Goal: Obtain resource: Download file/media

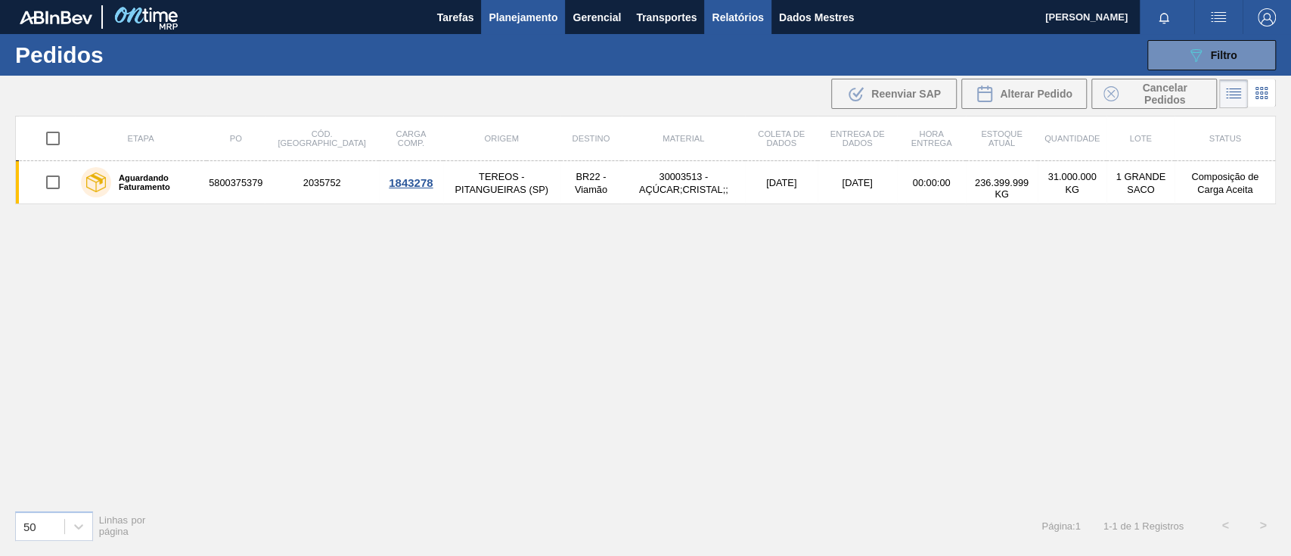
click at [718, 14] on font "Relatórios" at bounding box center [737, 17] width 51 height 12
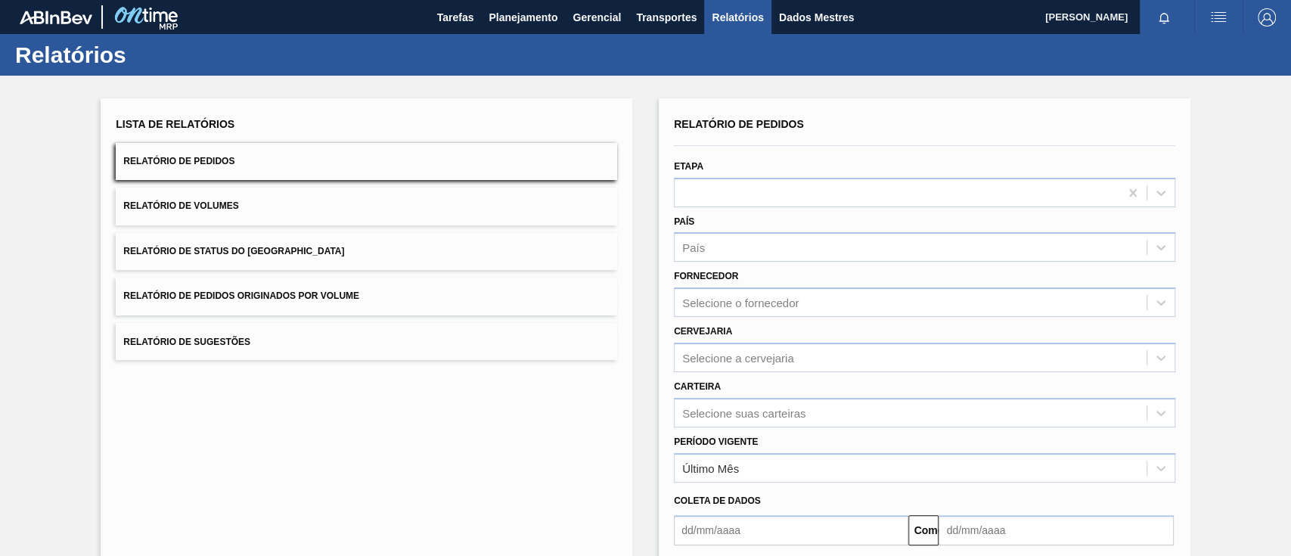
click at [339, 290] on span "Relatório de Pedidos Originados por Volume" at bounding box center [241, 295] width 236 height 11
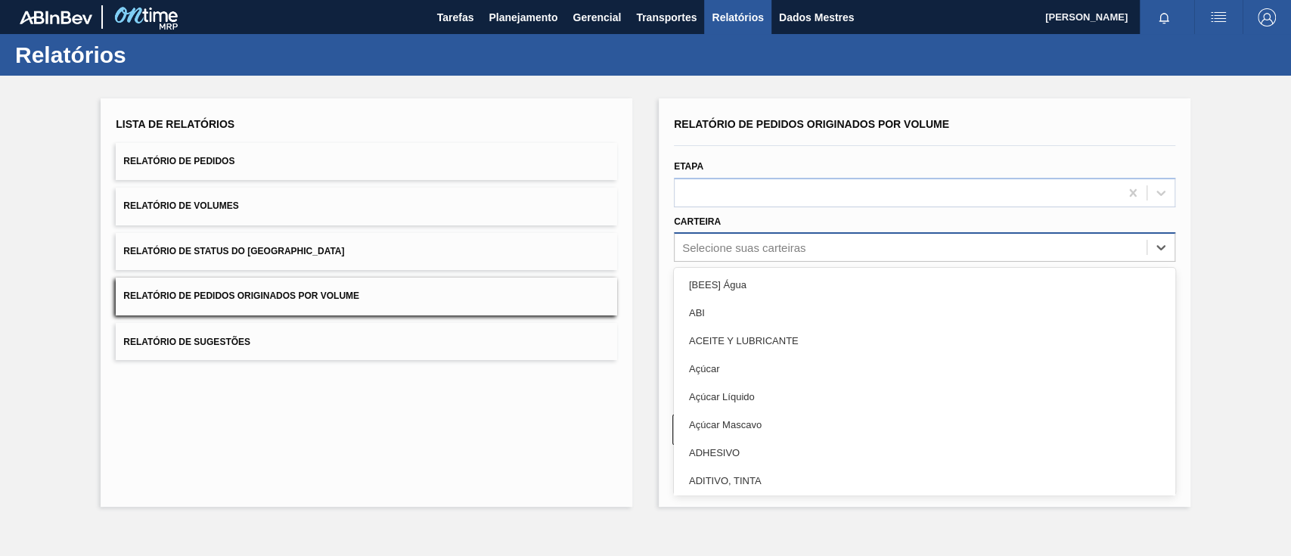
click at [706, 250] on font "Selecione suas carteiras" at bounding box center [743, 247] width 123 height 13
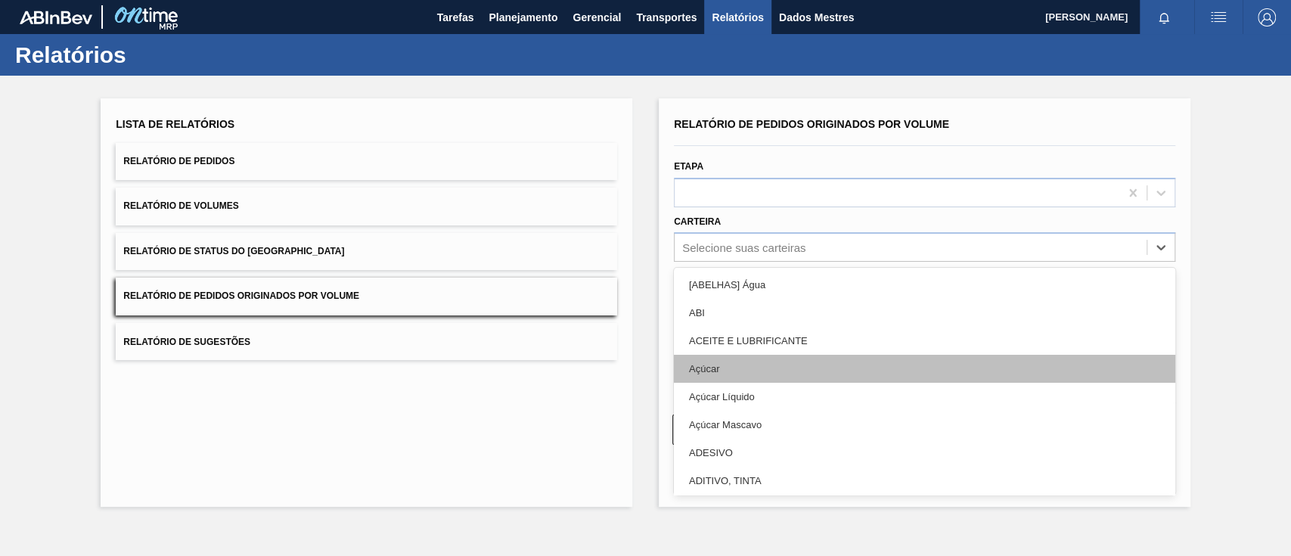
click at [711, 374] on div "Açúcar" at bounding box center [924, 369] width 501 height 28
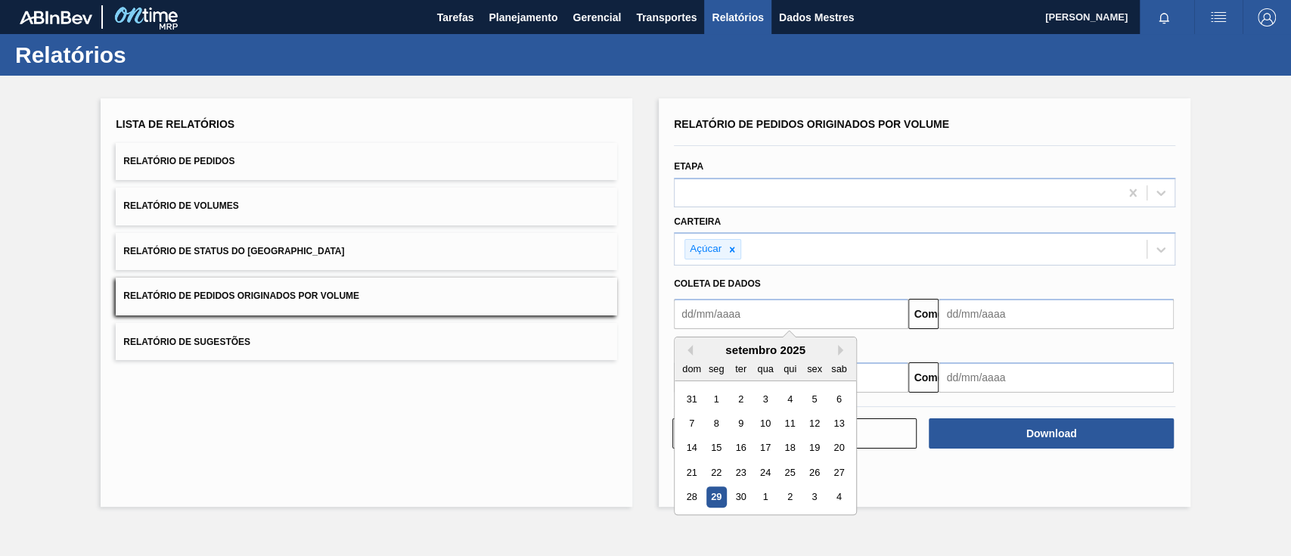
click at [743, 306] on input "text" at bounding box center [791, 314] width 234 height 30
click at [716, 393] on font "1" at bounding box center [716, 398] width 5 height 11
type input "[DATE]"
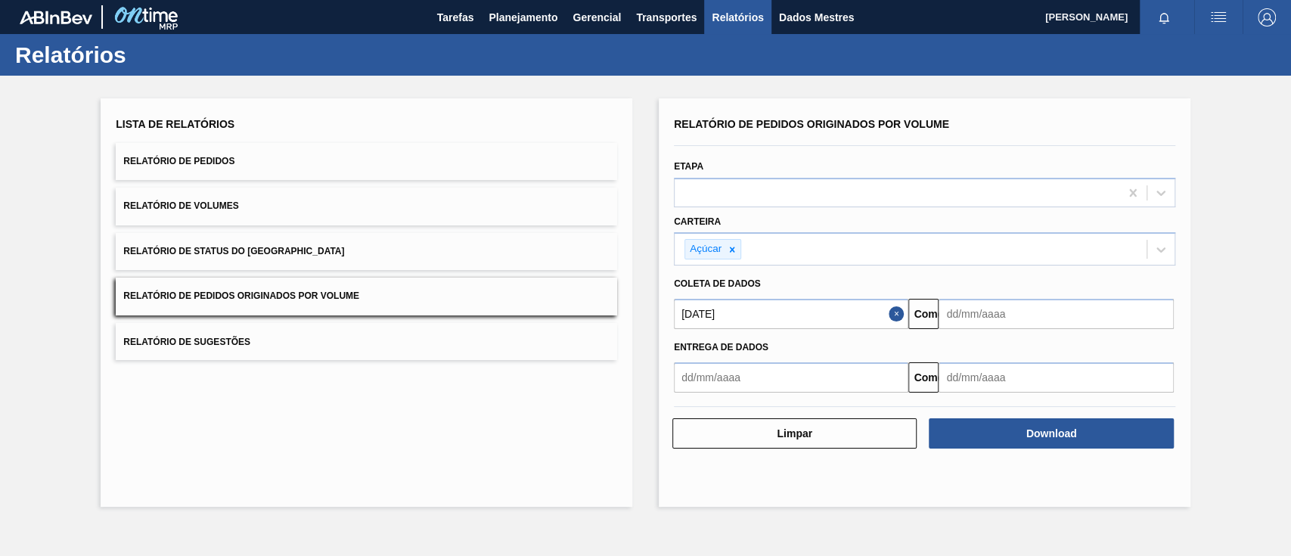
click at [956, 311] on input "text" at bounding box center [1055, 314] width 234 height 30
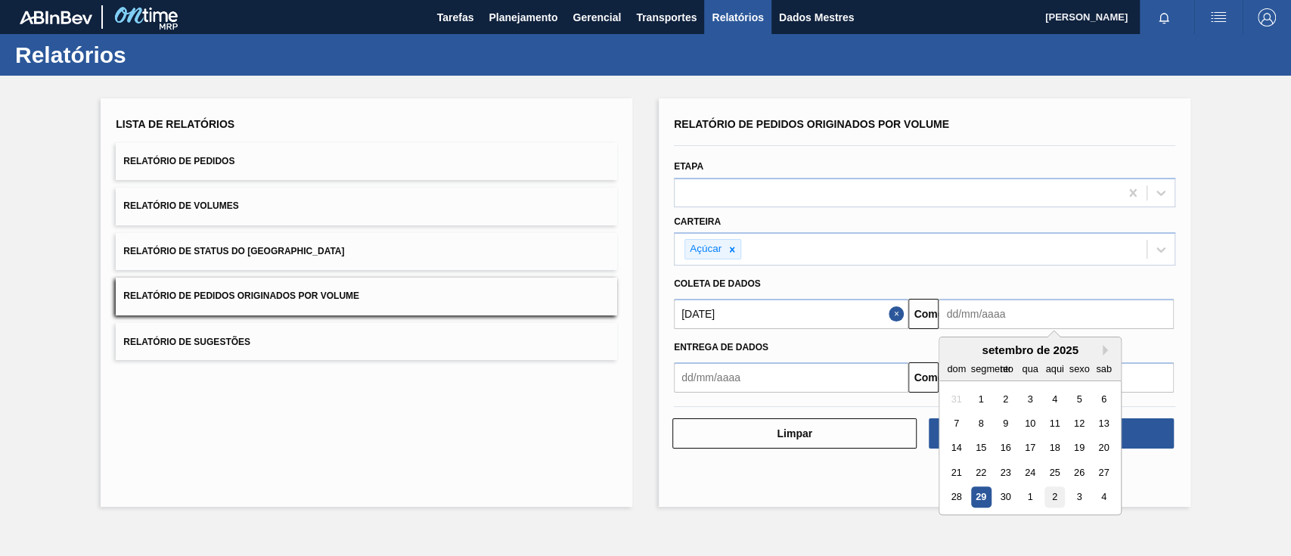
click at [1050, 499] on div "2" at bounding box center [1054, 497] width 20 height 20
type input "[DATE]"
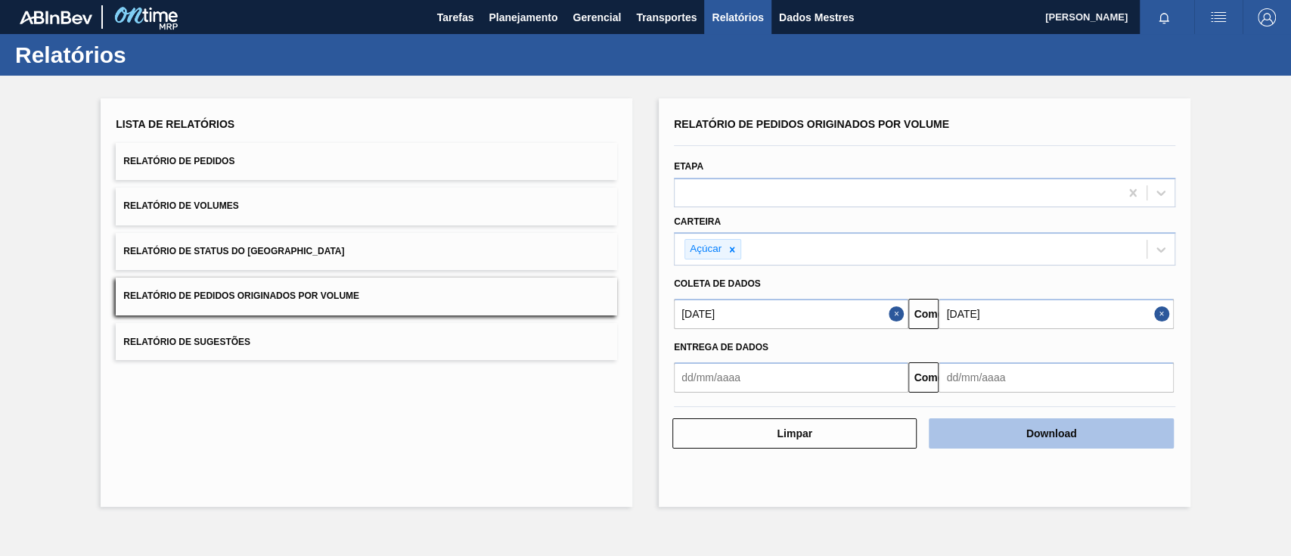
click at [1072, 430] on font "Download" at bounding box center [1051, 433] width 51 height 12
